Goal: Transaction & Acquisition: Book appointment/travel/reservation

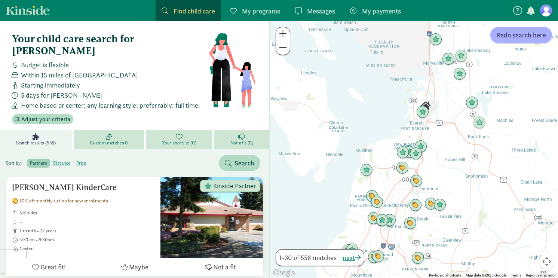
click at [412, 124] on div at bounding box center [414, 149] width 288 height 257
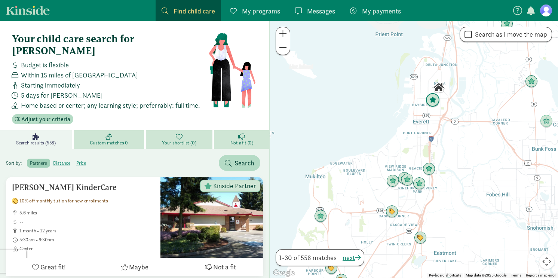
click at [432, 100] on img "Click to see details" at bounding box center [432, 100] width 14 height 14
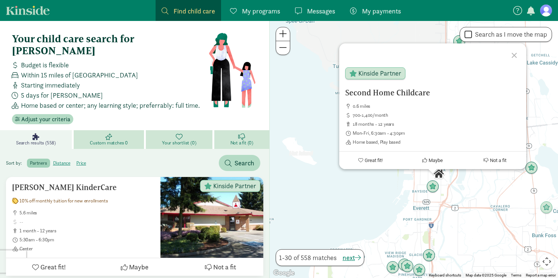
click at [471, 189] on div "Second Home Childcare 0.6 miles 700-1,400/month 18 months - 12 years Mon-Fri, 6…" at bounding box center [414, 149] width 288 height 257
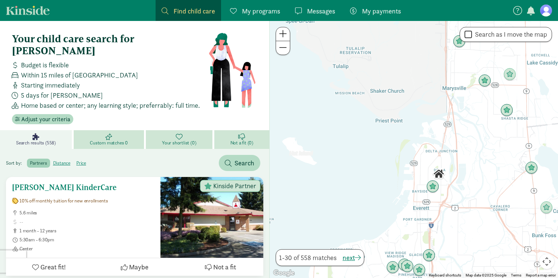
click at [215, 262] on span "Not a fit" at bounding box center [224, 267] width 23 height 10
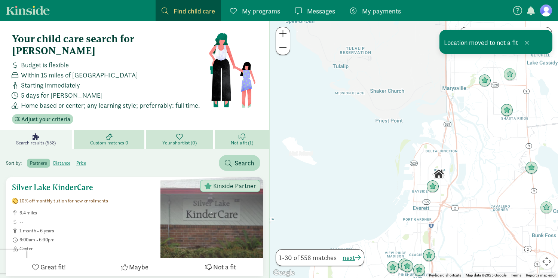
click at [235, 262] on span "Not a fit" at bounding box center [224, 267] width 23 height 10
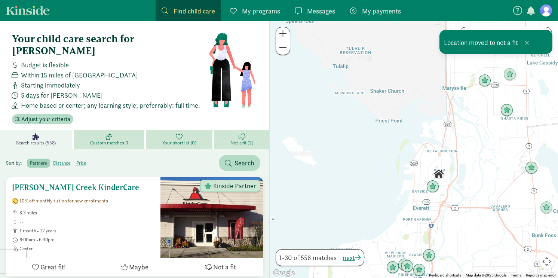
click at [231, 262] on span "Not a fit" at bounding box center [224, 267] width 23 height 10
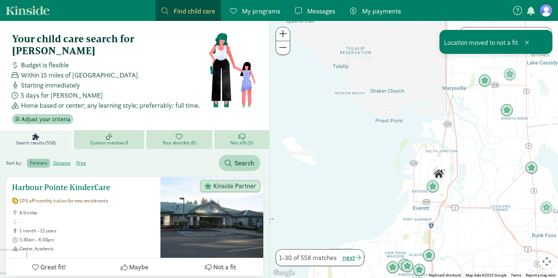
click at [231, 262] on span "Not a fit" at bounding box center [224, 267] width 23 height 10
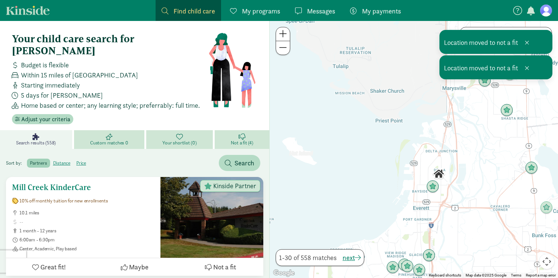
click at [231, 262] on span "Not a fit" at bounding box center [224, 267] width 23 height 10
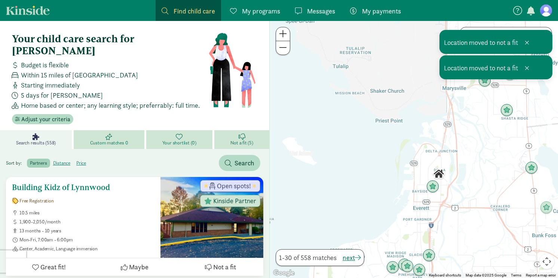
click at [231, 262] on span "Not a fit" at bounding box center [224, 267] width 23 height 10
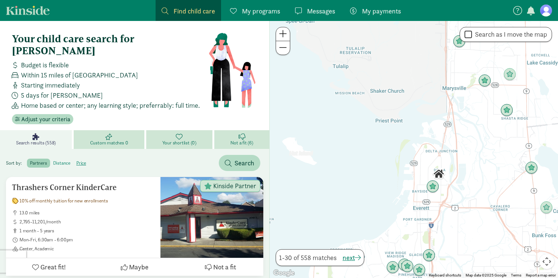
click at [73, 158] on label "distance" at bounding box center [81, 162] width 16 height 9
click at [53, 160] on input "distance" at bounding box center [53, 160] width 0 height 0
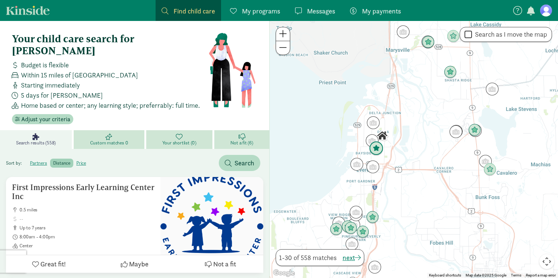
click at [376, 147] on img "Click to see details" at bounding box center [376, 148] width 14 height 14
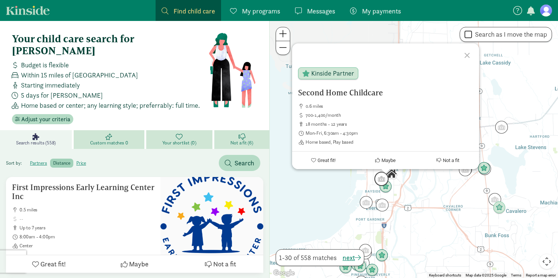
click at [379, 177] on img "Click to see details" at bounding box center [381, 179] width 14 height 14
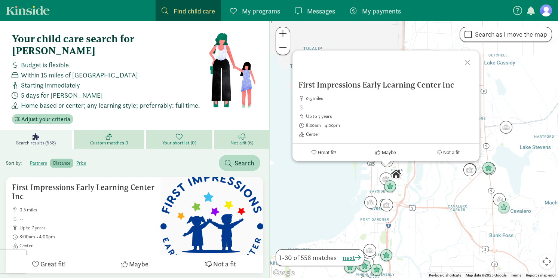
click at [327, 205] on div "To navigate, press the arrow keys. First Impressions Early Learning Center Inc …" at bounding box center [414, 149] width 288 height 257
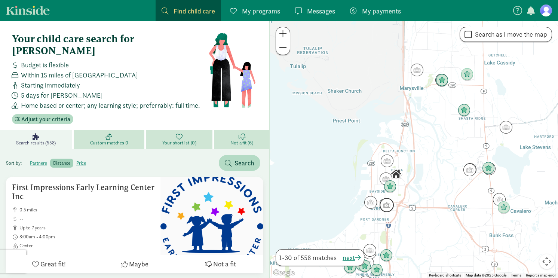
click at [393, 202] on img "Click to see details" at bounding box center [386, 205] width 14 height 14
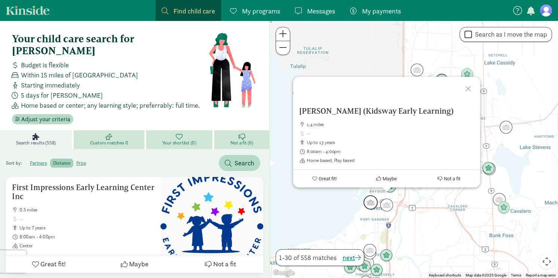
click at [373, 202] on img "Click to see details" at bounding box center [370, 202] width 14 height 14
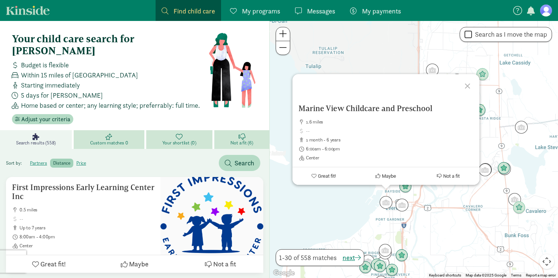
click at [356, 203] on div "To navigate, press the arrow keys. Marine View Childcare and Preschool 1.6 mile…" at bounding box center [414, 149] width 288 height 257
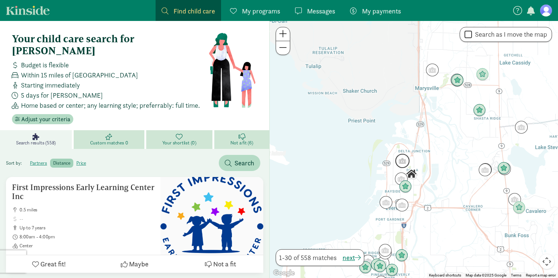
click at [403, 165] on img "Click to see details" at bounding box center [402, 161] width 14 height 14
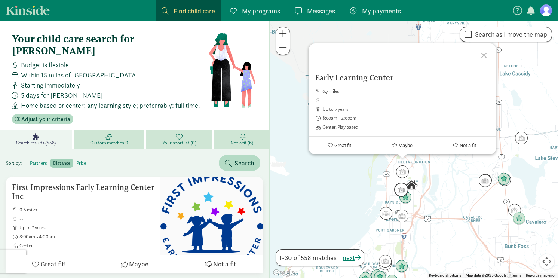
click at [400, 188] on img "Click to see details" at bounding box center [401, 189] width 14 height 14
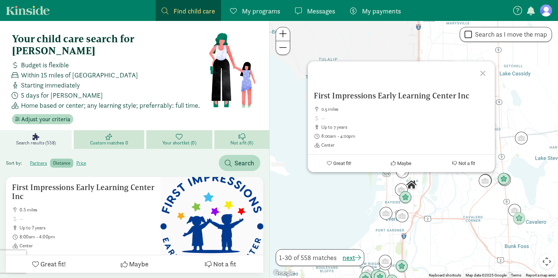
click at [440, 206] on div "To navigate, press the arrow keys. First Impressions Early Learning Center Inc …" at bounding box center [414, 149] width 288 height 257
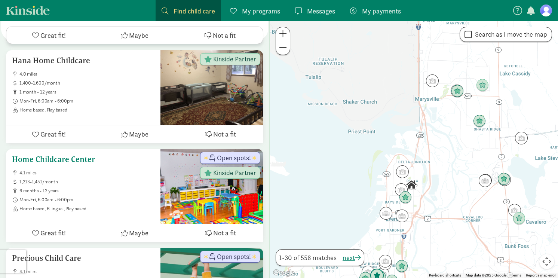
scroll to position [1428, 0]
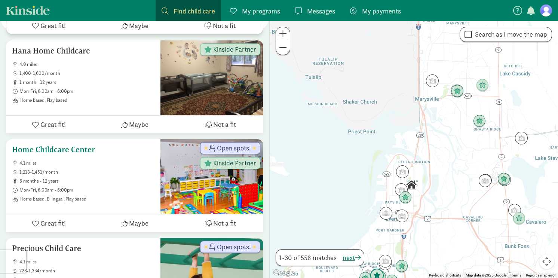
click at [113, 194] on div "Home Childcare Center 4.1 miles 1,213-1,451/month 6 months - 12 years Mon-Fri, …" at bounding box center [83, 176] width 154 height 75
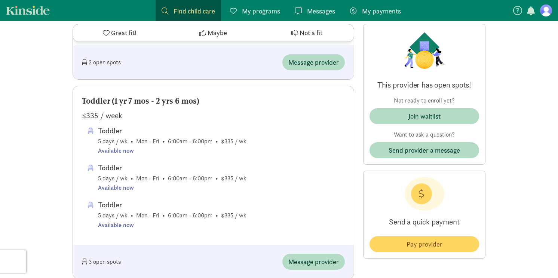
scroll to position [530, 0]
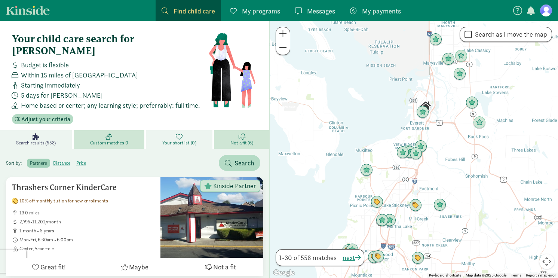
click at [176, 135] on link "Your shortlist (0)" at bounding box center [180, 139] width 68 height 19
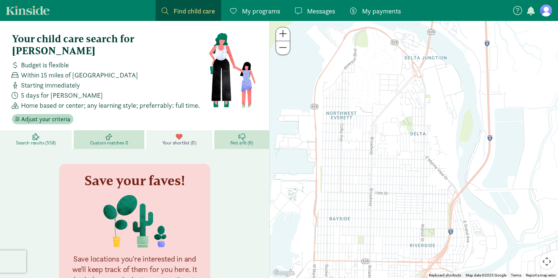
click at [45, 140] on span "Search results (558)" at bounding box center [36, 143] width 40 height 6
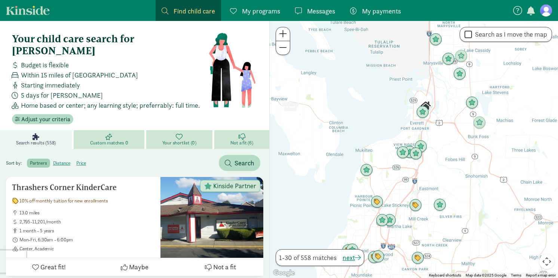
click at [417, 127] on div at bounding box center [414, 149] width 288 height 257
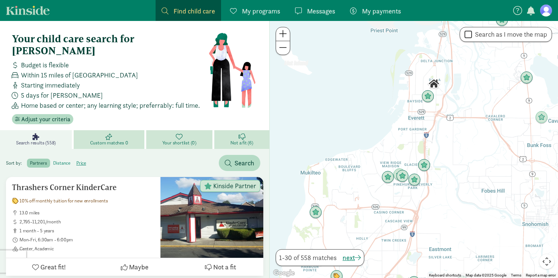
click at [73, 158] on label "distance" at bounding box center [81, 162] width 16 height 9
click at [53, 160] on input "distance" at bounding box center [53, 160] width 0 height 0
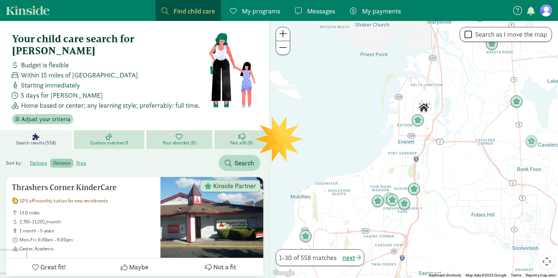
drag, startPoint x: 392, startPoint y: 100, endPoint x: 382, endPoint y: 126, distance: 27.8
click at [382, 126] on div at bounding box center [414, 149] width 288 height 257
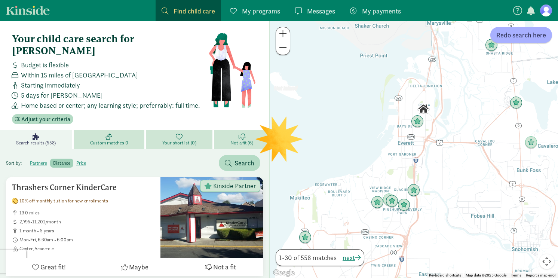
click at [404, 117] on div at bounding box center [414, 149] width 288 height 257
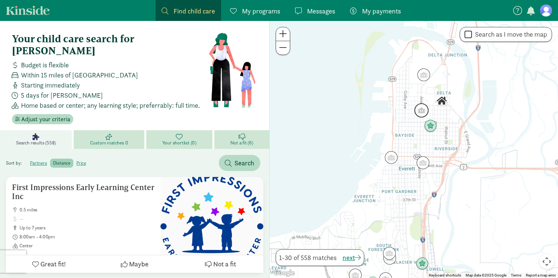
click at [422, 111] on img "Click to see details" at bounding box center [421, 110] width 14 height 14
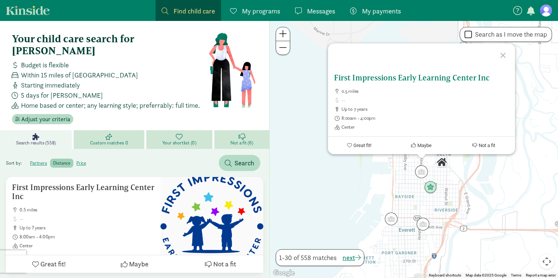
click at [372, 145] on button "Great fit!" at bounding box center [359, 145] width 62 height 18
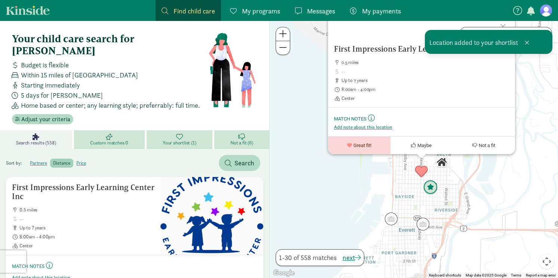
click at [434, 184] on img "Click to see details" at bounding box center [430, 187] width 14 height 14
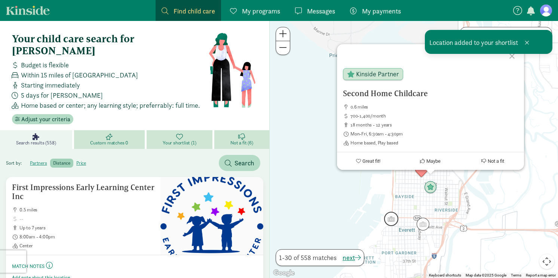
click at [393, 217] on img "Click to see details" at bounding box center [391, 219] width 14 height 14
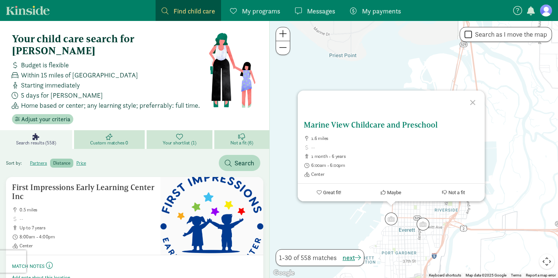
click at [346, 191] on button "Great fit!" at bounding box center [329, 193] width 62 height 18
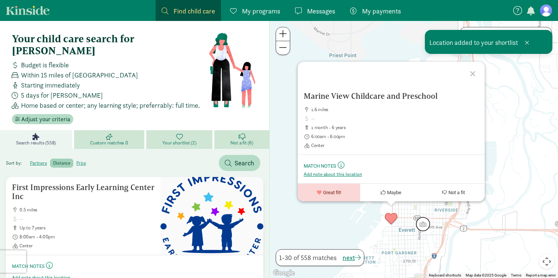
click at [426, 225] on img "Click to see details" at bounding box center [423, 224] width 14 height 14
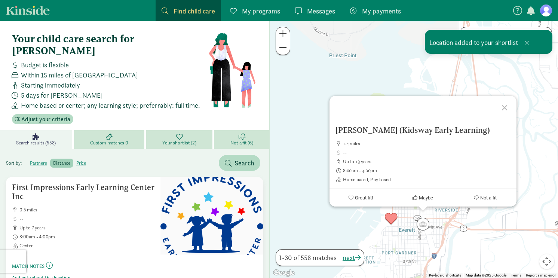
click at [311, 212] on div "To navigate, press the arrow keys. Henderson Debbie (Kidsway Early Learning) 1.…" at bounding box center [414, 149] width 288 height 257
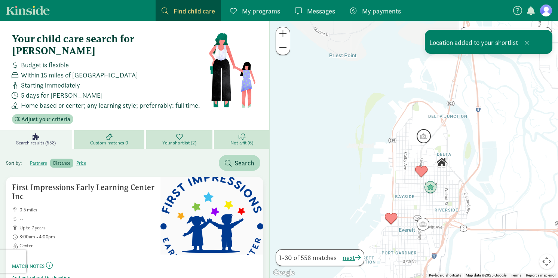
click at [424, 134] on img "Click to see details" at bounding box center [423, 136] width 14 height 14
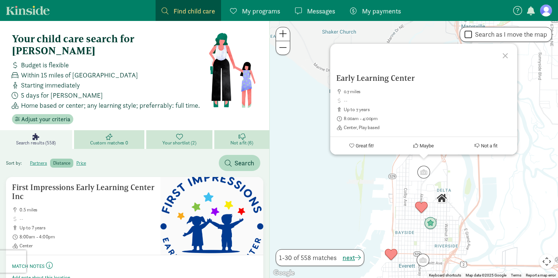
click at [334, 197] on div "Early Learning Center 0.7 miles up to 7 years 8:00am - 4:00pm Center, Play base…" at bounding box center [414, 149] width 288 height 257
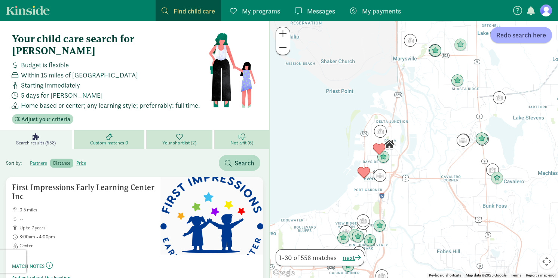
drag, startPoint x: 361, startPoint y: 202, endPoint x: 349, endPoint y: 145, distance: 57.9
click at [349, 145] on div at bounding box center [414, 149] width 288 height 257
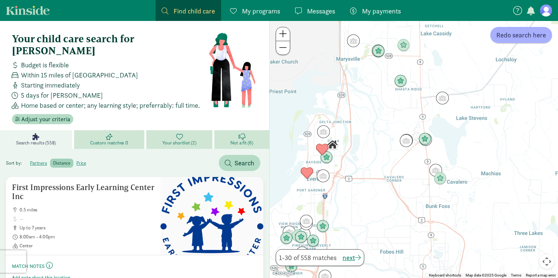
drag, startPoint x: 470, startPoint y: 164, endPoint x: 412, endPoint y: 163, distance: 57.2
click at [412, 164] on div at bounding box center [414, 149] width 288 height 257
click at [436, 144] on div at bounding box center [414, 149] width 288 height 257
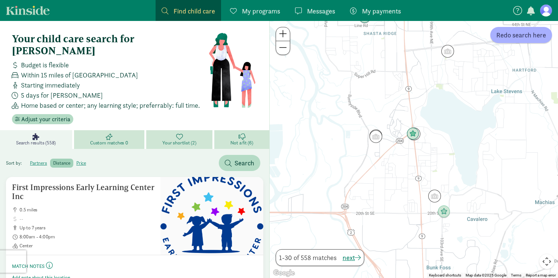
click at [436, 144] on div at bounding box center [414, 149] width 288 height 257
click at [411, 132] on img "Click to see details" at bounding box center [414, 134] width 14 height 14
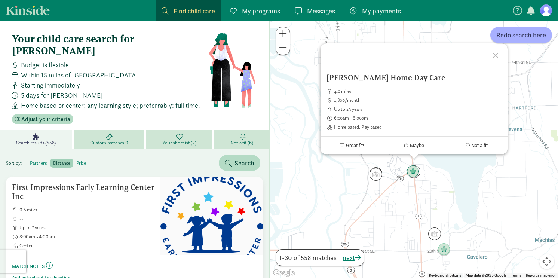
click at [425, 179] on div "Gina Deleon's Home Day Care 4.0 miles 1,800/month up to 13 years 6:00am - 6:00p…" at bounding box center [414, 149] width 288 height 257
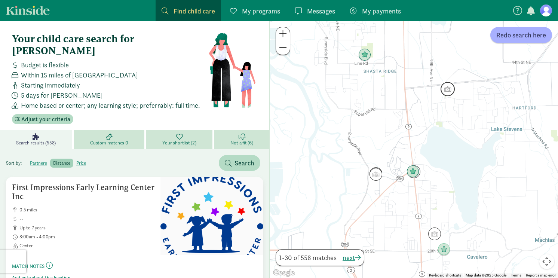
click at [444, 87] on img "Click to see details" at bounding box center [447, 89] width 14 height 14
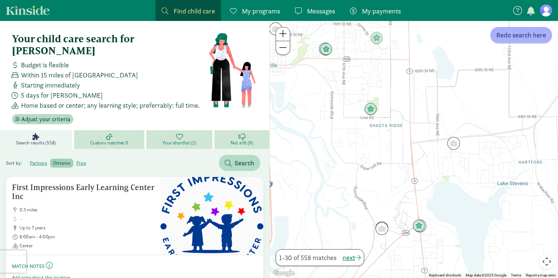
drag, startPoint x: 382, startPoint y: 210, endPoint x: 409, endPoint y: 137, distance: 78.0
click at [409, 137] on div at bounding box center [414, 149] width 288 height 257
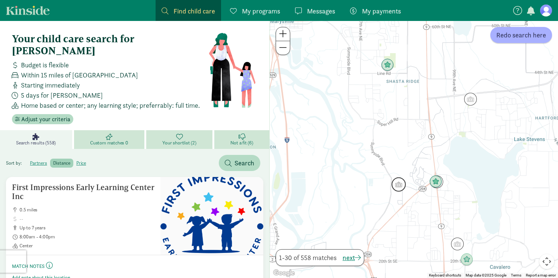
click at [396, 186] on img "Click to see details" at bounding box center [398, 184] width 14 height 14
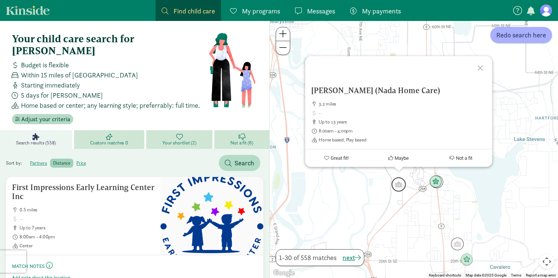
click at [366, 189] on div "Abouzied Dalia (Nada Home Care) 3.2 miles up to 13 years 8:00am - 4:00pm Home b…" at bounding box center [414, 149] width 288 height 257
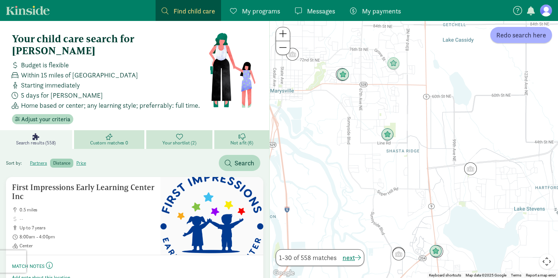
drag, startPoint x: 375, startPoint y: 95, endPoint x: 375, endPoint y: 169, distance: 74.4
click at [375, 169] on div at bounding box center [414, 149] width 288 height 257
click at [385, 133] on img "Click to see details" at bounding box center [387, 134] width 14 height 14
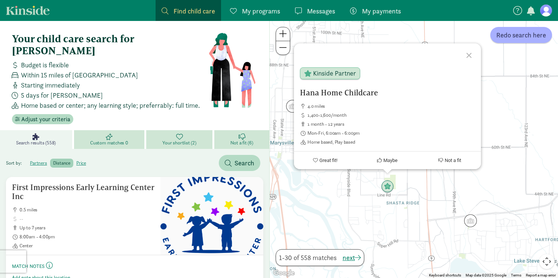
click at [370, 206] on div "Hana Home Childcare 4.0 miles 1,400-1,600/month 1 month - 12 years Mon-Fri, 6:0…" at bounding box center [414, 149] width 288 height 257
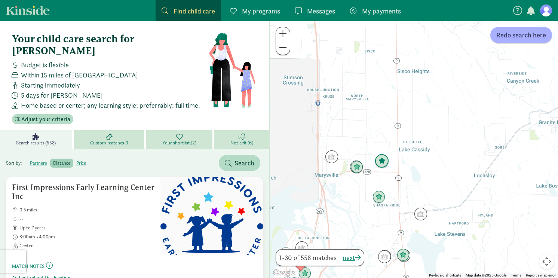
click at [384, 165] on img "Click to see details" at bounding box center [382, 161] width 14 height 14
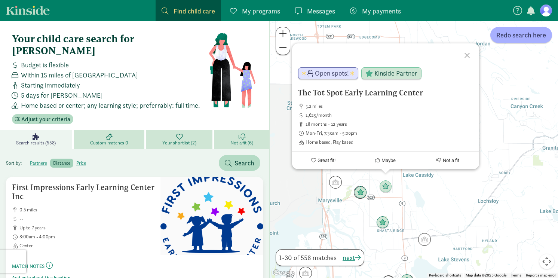
click at [382, 213] on div "The Tot Spot Early Learning Center 5.2 miles 1,625/month 18 months - 12 years M…" at bounding box center [414, 149] width 288 height 257
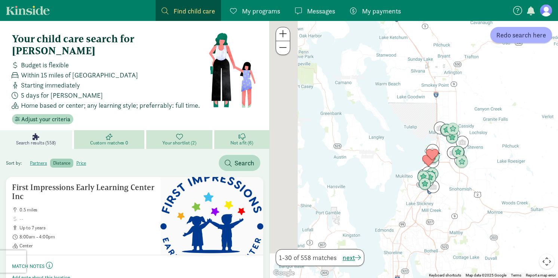
drag, startPoint x: 341, startPoint y: 234, endPoint x: 456, endPoint y: 158, distance: 136.9
click at [456, 158] on div at bounding box center [414, 149] width 288 height 257
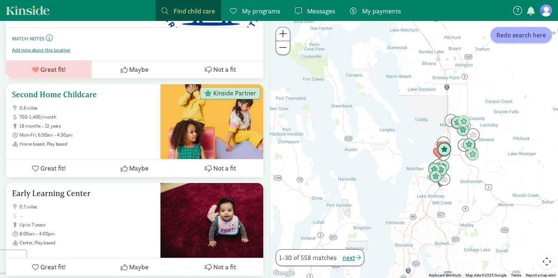
scroll to position [232, 0]
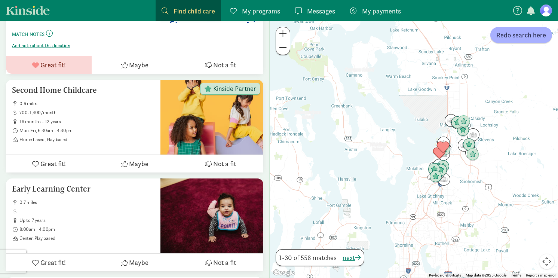
click at [456, 164] on div at bounding box center [414, 149] width 288 height 257
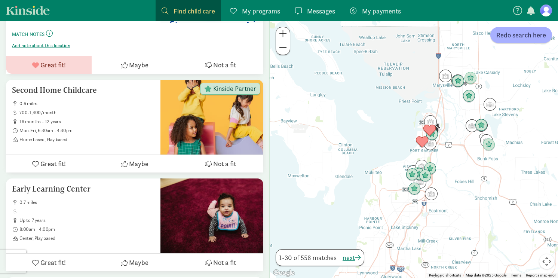
click at [462, 171] on div at bounding box center [414, 149] width 288 height 257
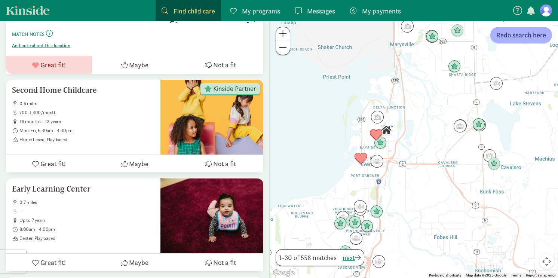
drag, startPoint x: 473, startPoint y: 150, endPoint x: 450, endPoint y: 197, distance: 52.3
click at [450, 197] on div at bounding box center [414, 149] width 288 height 257
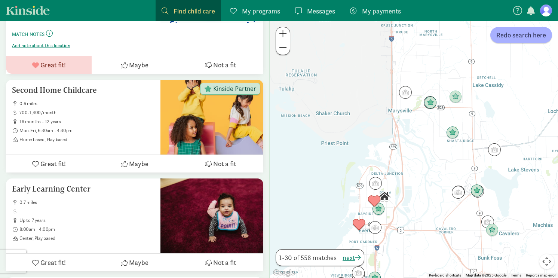
drag, startPoint x: 432, startPoint y: 145, endPoint x: 430, endPoint y: 211, distance: 65.8
click at [430, 211] on div at bounding box center [414, 149] width 288 height 257
click at [376, 184] on img "Click to see details" at bounding box center [375, 183] width 14 height 14
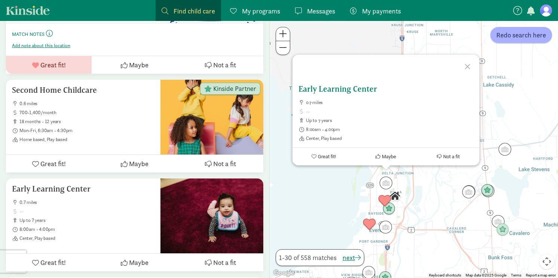
click at [347, 95] on div "Early Learning Center 0.7 miles up to 7 years 8:00am - 4:00pm Center, Play based" at bounding box center [385, 112] width 175 height 57
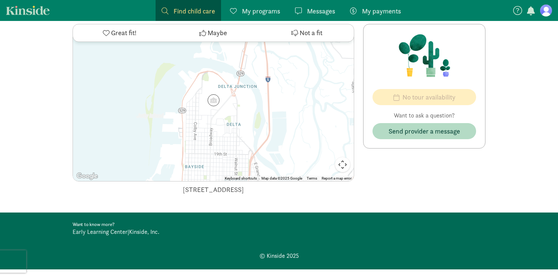
scroll to position [706, 0]
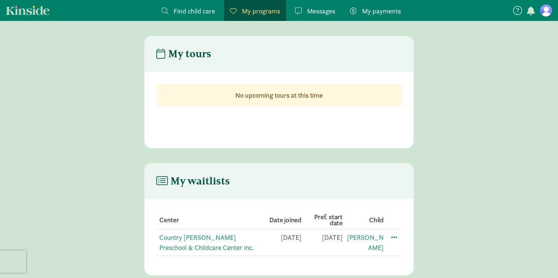
scroll to position [15, 0]
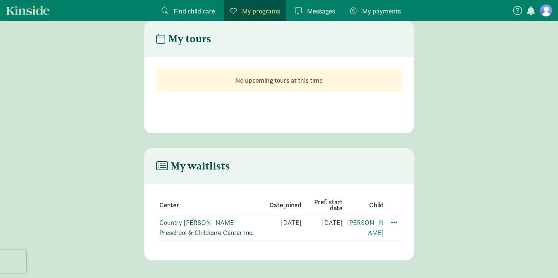
click at [189, 231] on link "Country Dawn Preschool & Childcare Center Inc." at bounding box center [206, 227] width 94 height 19
click at [391, 219] on span at bounding box center [394, 221] width 9 height 9
click at [401, 236] on div "Edit preferences" at bounding box center [420, 238] width 67 height 16
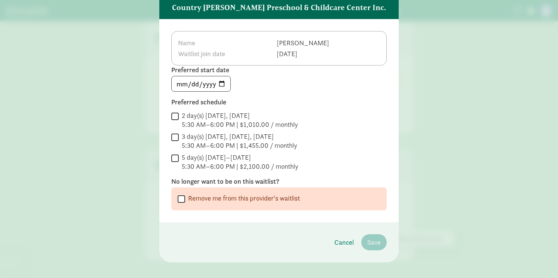
scroll to position [44, 0]
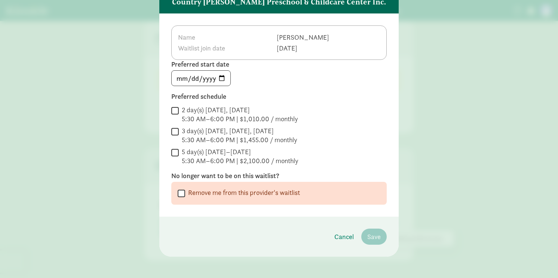
click at [174, 154] on input "5 day(s) Monday–Friday 5:30 AM–6:00 PM | $2,100.00 / monthly" at bounding box center [174, 152] width 7 height 10
checkbox input "true"
click at [370, 240] on span "Save" at bounding box center [373, 236] width 13 height 10
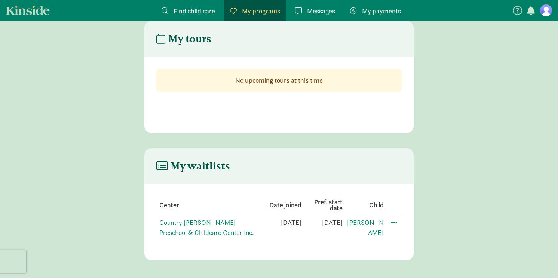
click at [320, 3] on link "Messages Messages" at bounding box center [315, 10] width 52 height 21
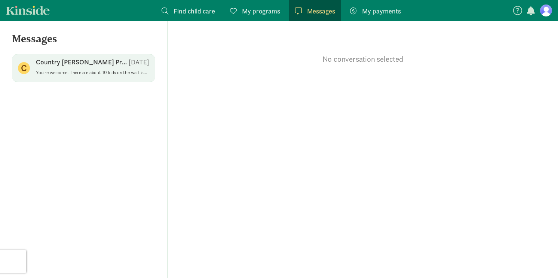
click at [114, 67] on div "Country Dawn Preschool & Childcare Center Inc. Apr 22" at bounding box center [92, 64] width 113 height 12
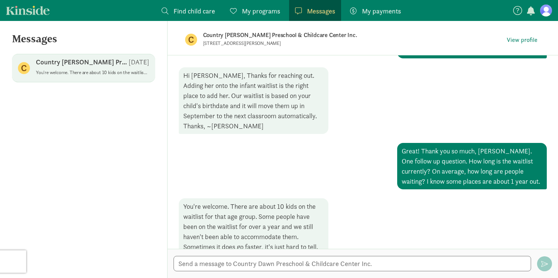
scroll to position [145, 0]
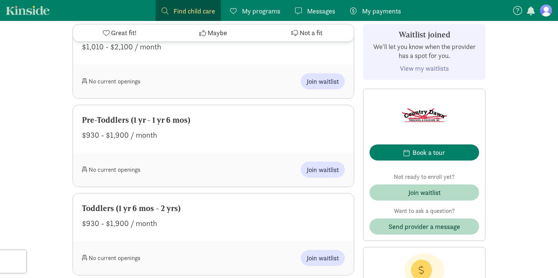
scroll to position [430, 0]
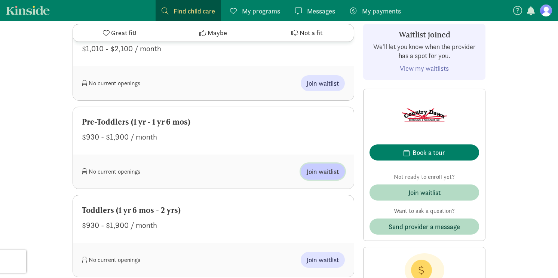
click at [321, 166] on span "Join waitlist" at bounding box center [323, 171] width 32 height 10
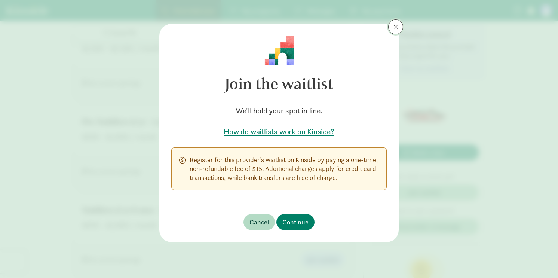
click at [398, 27] on button at bounding box center [395, 26] width 15 height 15
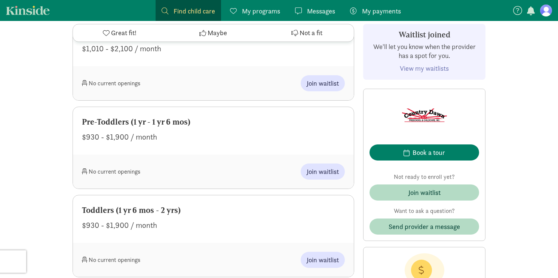
click at [550, 3] on nav "Find child care Find My programs Programs Messages Messages My payments Pay" at bounding box center [279, 10] width 558 height 21
click at [547, 12] on figure at bounding box center [546, 10] width 12 height 12
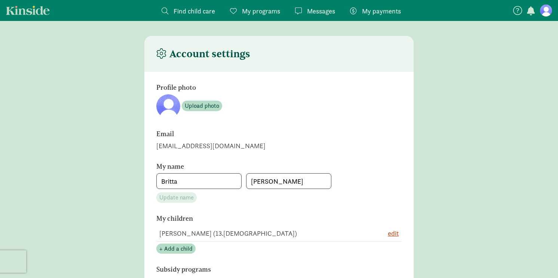
click at [363, 14] on span "My payments" at bounding box center [381, 11] width 39 height 10
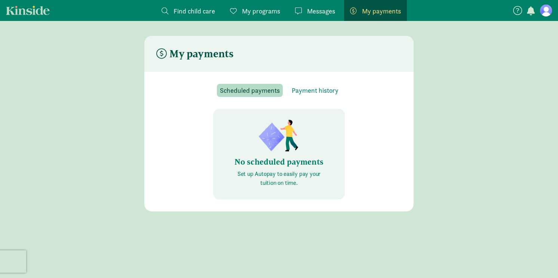
click at [323, 83] on section "Scheduled payments Payment history No scheduled payments Set up Autopay to easi…" at bounding box center [278, 141] width 269 height 139
click at [317, 95] on button "Payment history" at bounding box center [315, 90] width 53 height 13
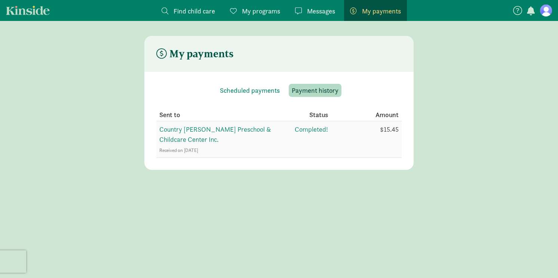
click at [242, 130] on span "Country [PERSON_NAME] Preschool & Childcare Center Inc." at bounding box center [215, 134] width 112 height 19
